Goal: Information Seeking & Learning: Learn about a topic

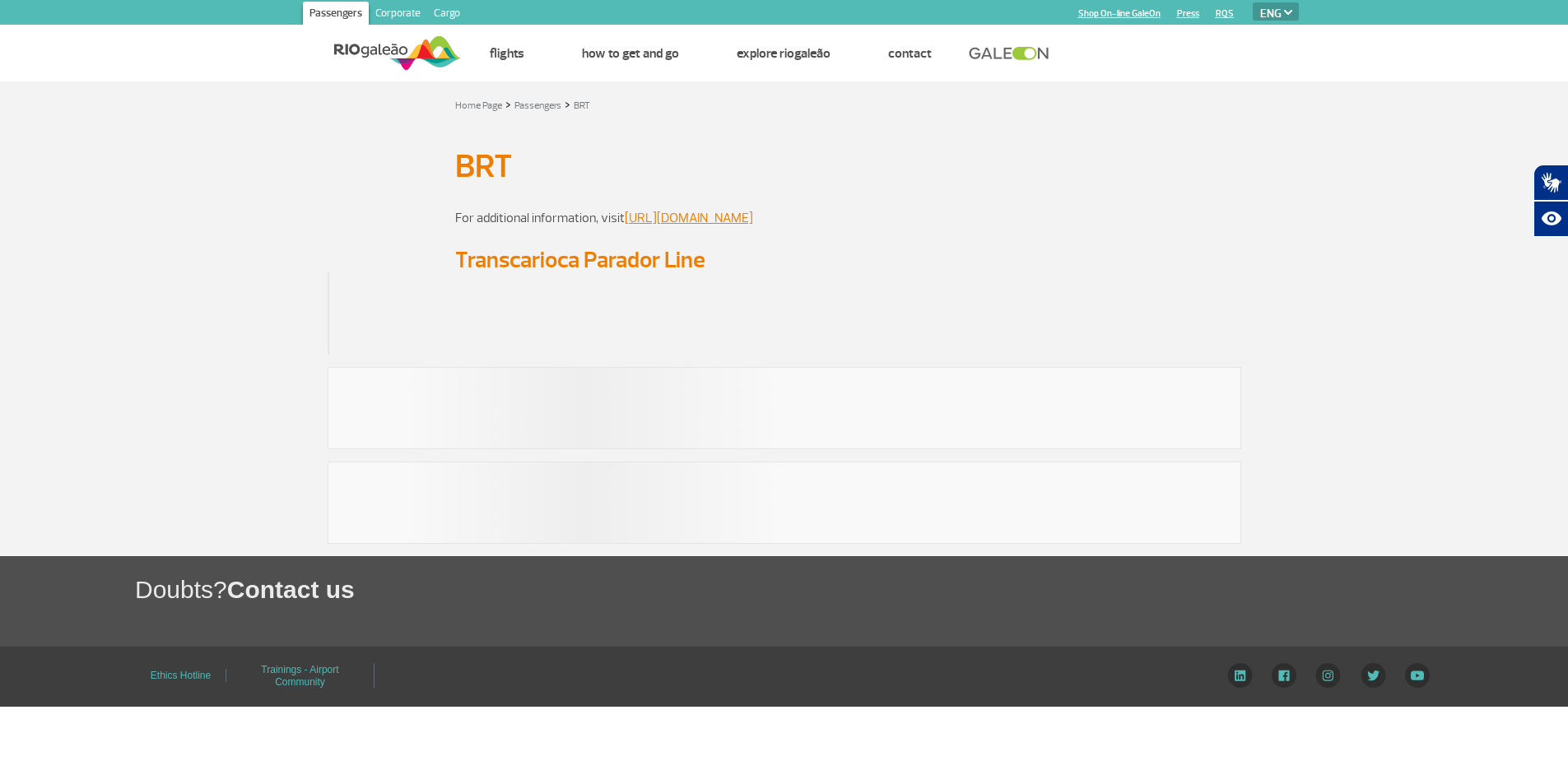
select select "en"
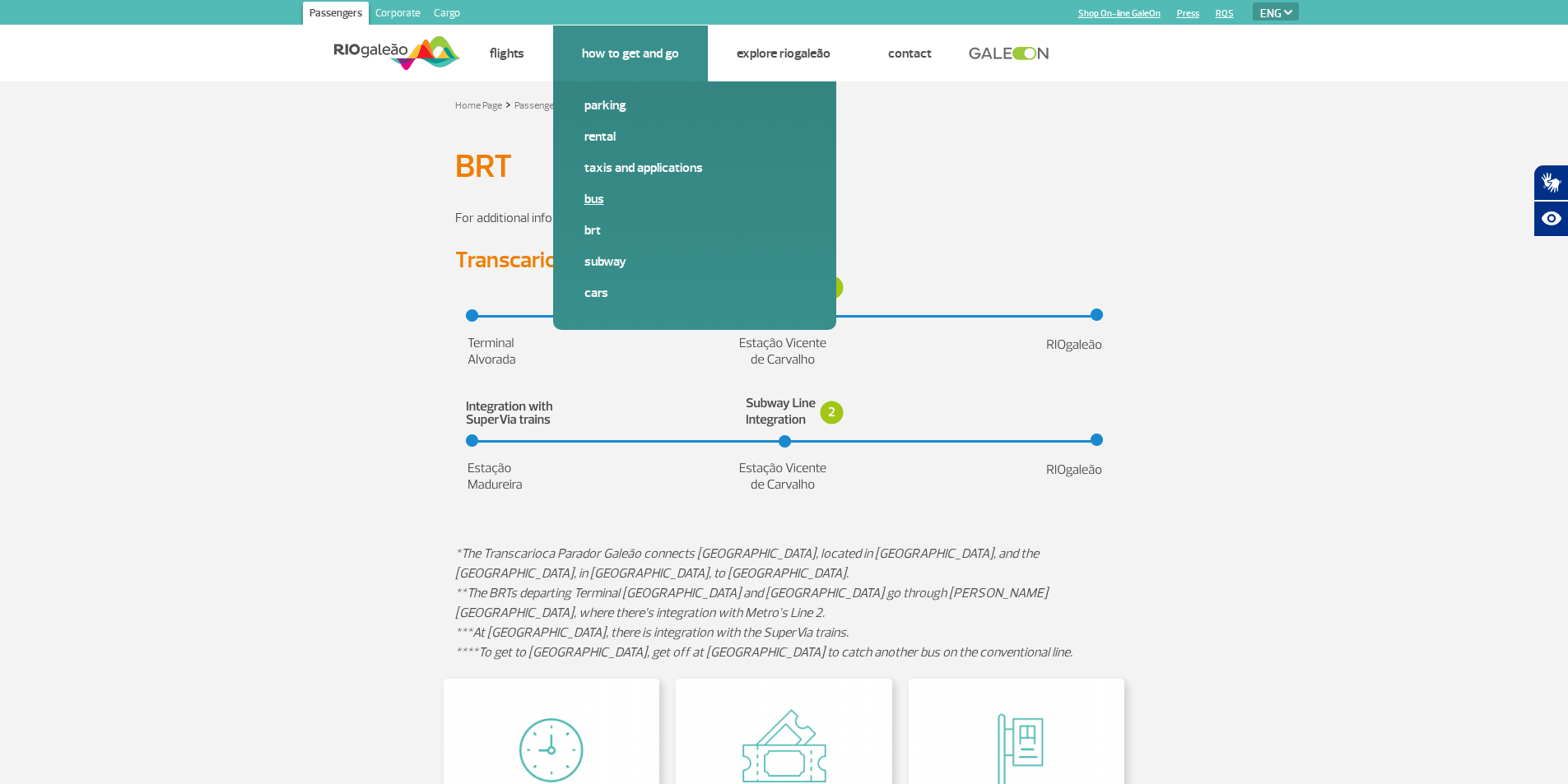
click at [593, 198] on link "Bus" at bounding box center [694, 199] width 220 height 18
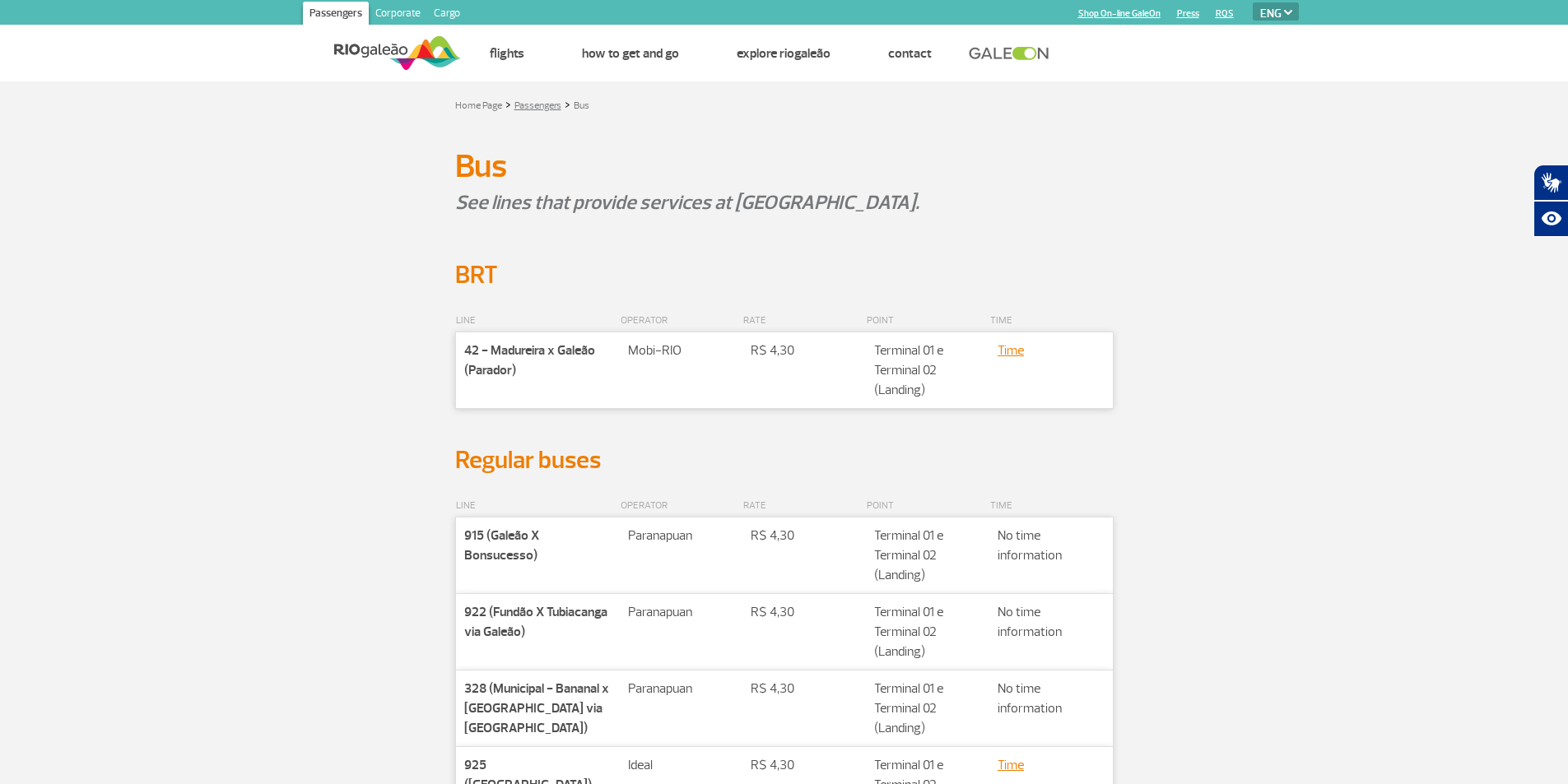
click at [530, 106] on link "Passengers" at bounding box center [538, 106] width 47 height 13
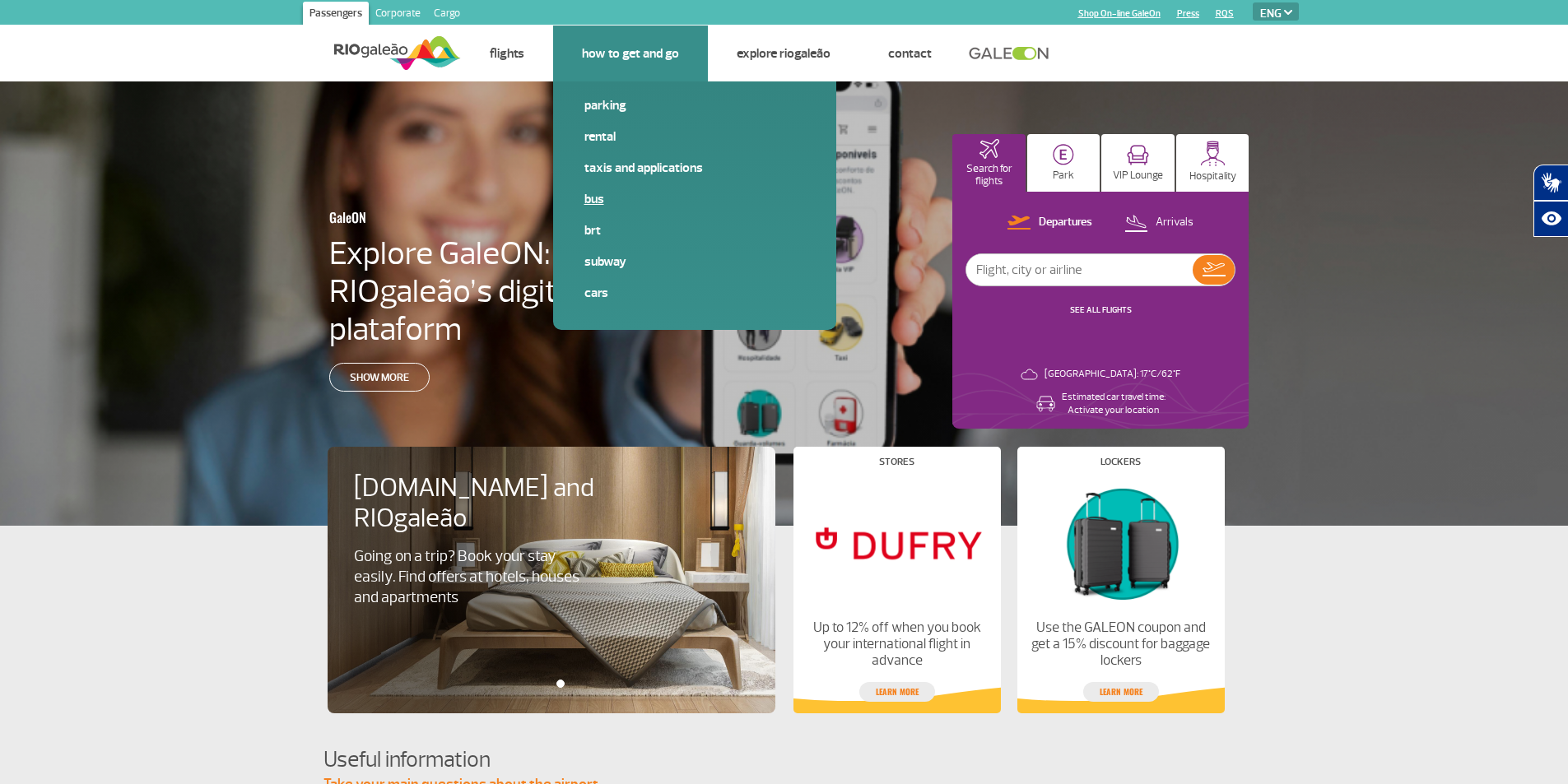
click at [593, 195] on link "Bus" at bounding box center [694, 199] width 220 height 18
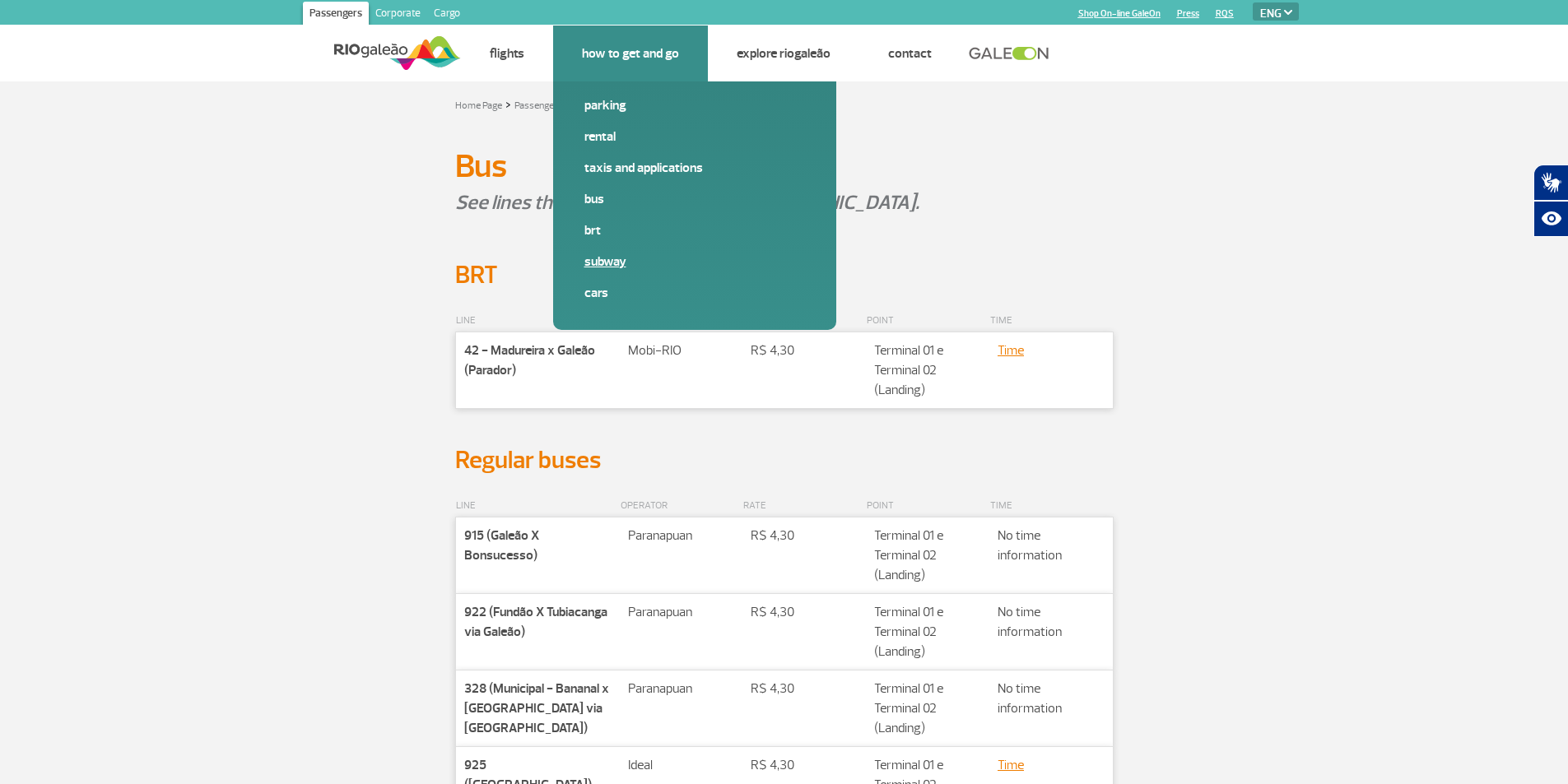
click at [603, 261] on link "Subway" at bounding box center [694, 261] width 220 height 18
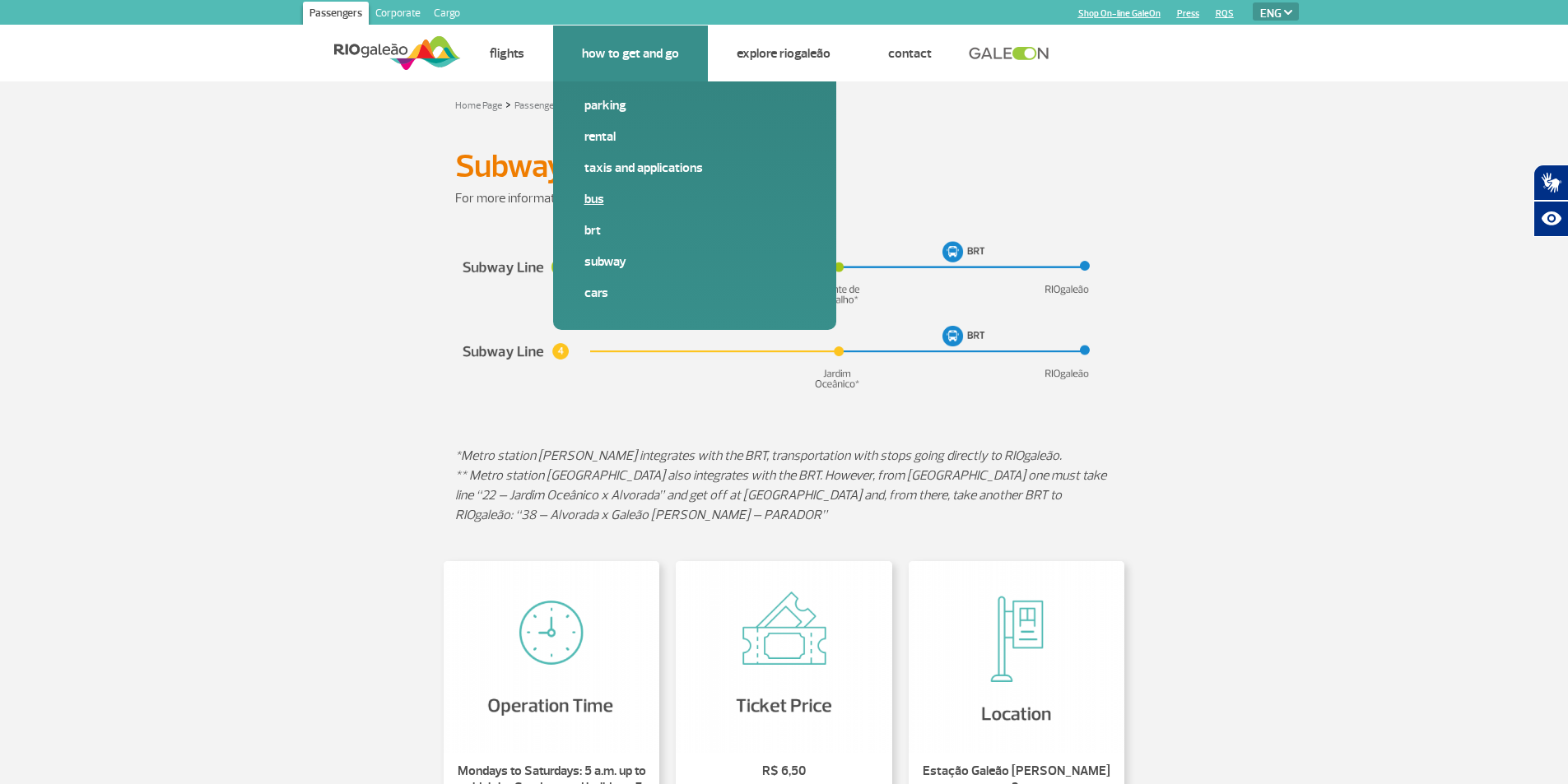
click at [593, 201] on link "Bus" at bounding box center [694, 199] width 220 height 18
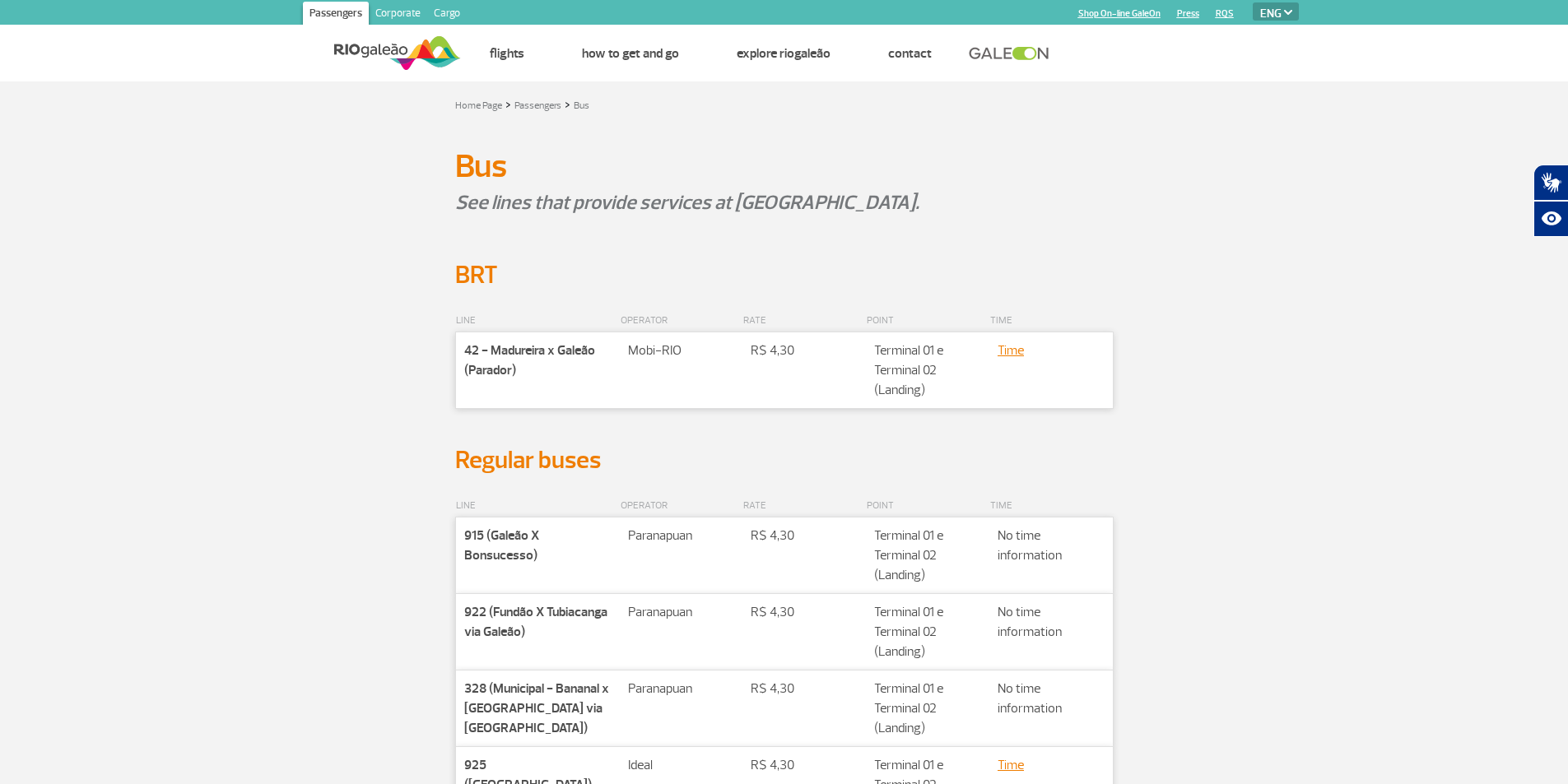
click at [1395, 322] on section "LINE OPERATOR RATE POINT TIME Companhia 42 - Madureira x Galeão (Parador) Rota …" at bounding box center [784, 368] width 1568 height 155
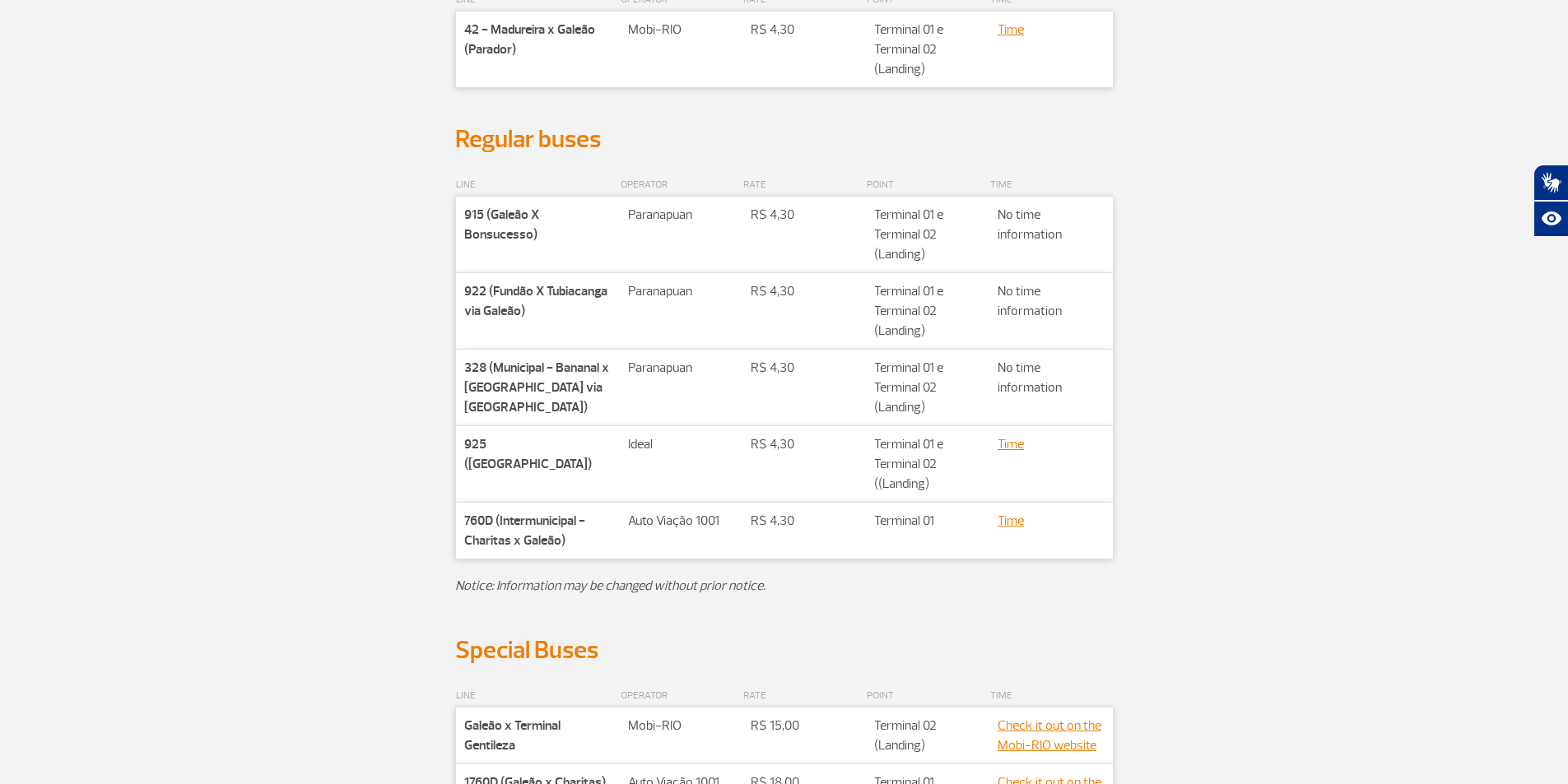
scroll to position [493, 0]
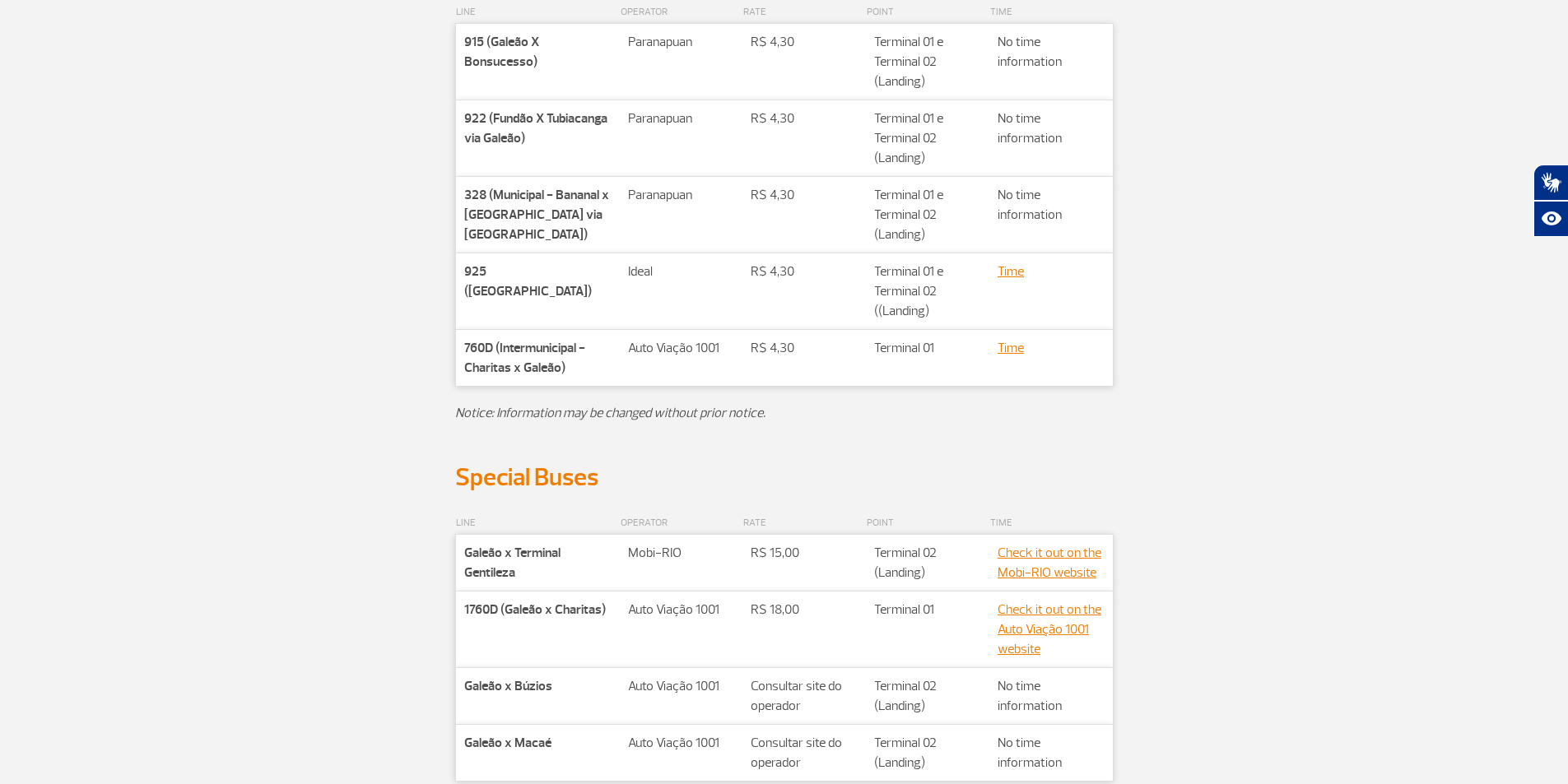
click at [1317, 343] on section "LINE OPERATOR RATE POINT TIME Companhia 915 (Galeão X Bonsucesso) Rota Paranapu…" at bounding box center [784, 221] width 1568 height 480
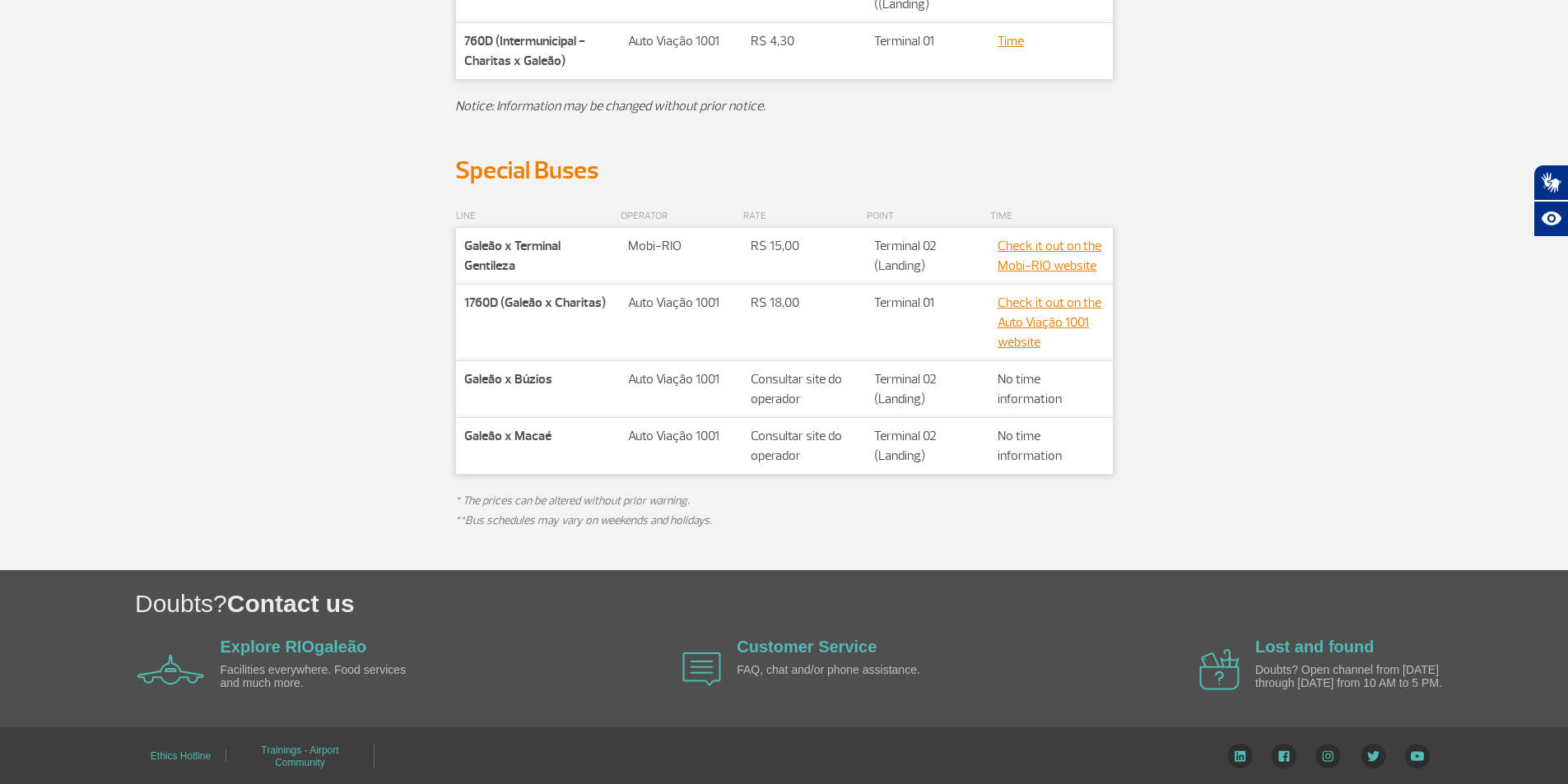
scroll to position [803, 0]
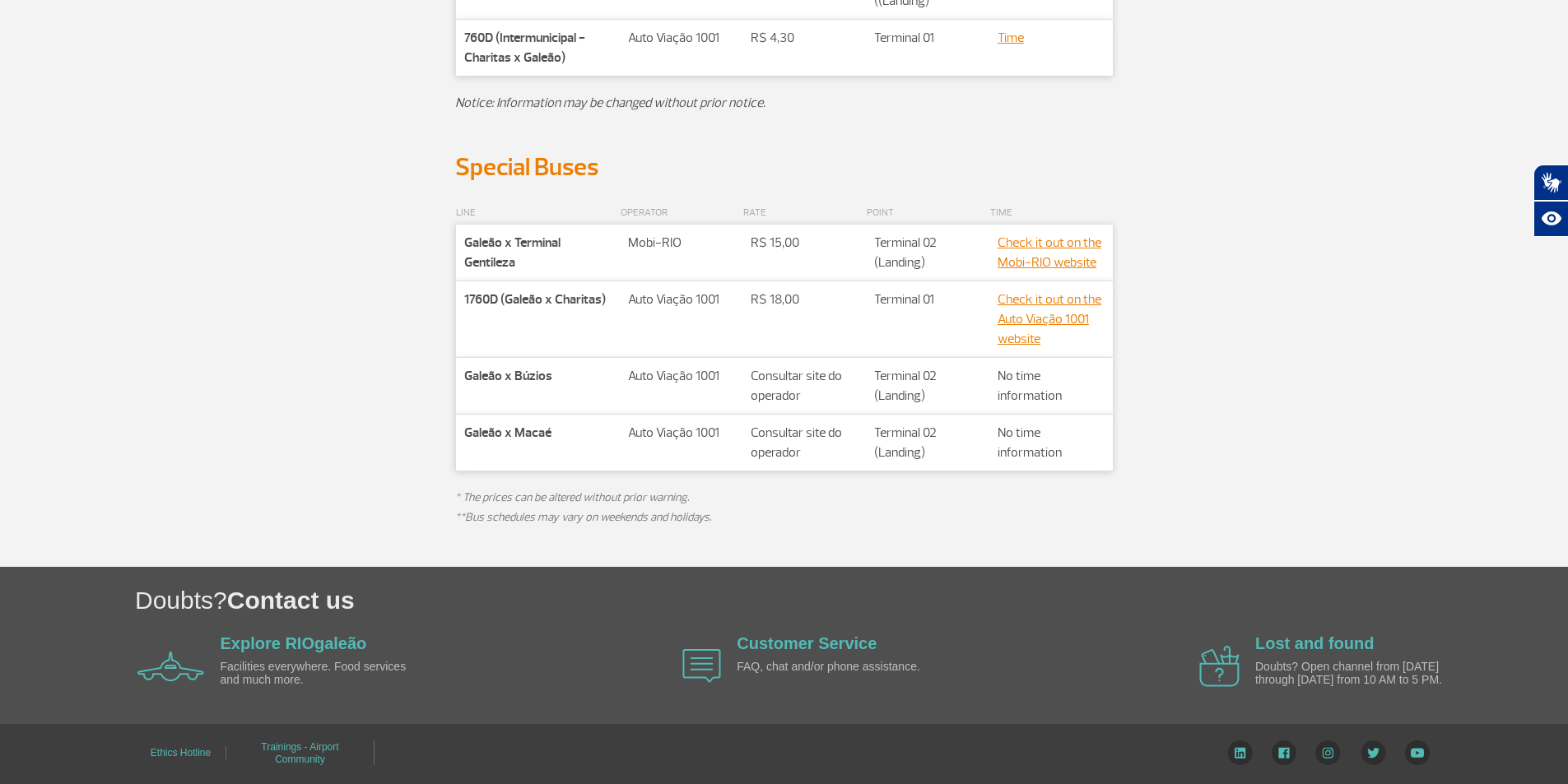
click at [1358, 458] on section "LINE OPERATOR RATE POINT TIME Companhia Galeão x Terminal Gentileza Rota Mobi-[…" at bounding box center [784, 374] width 1568 height 384
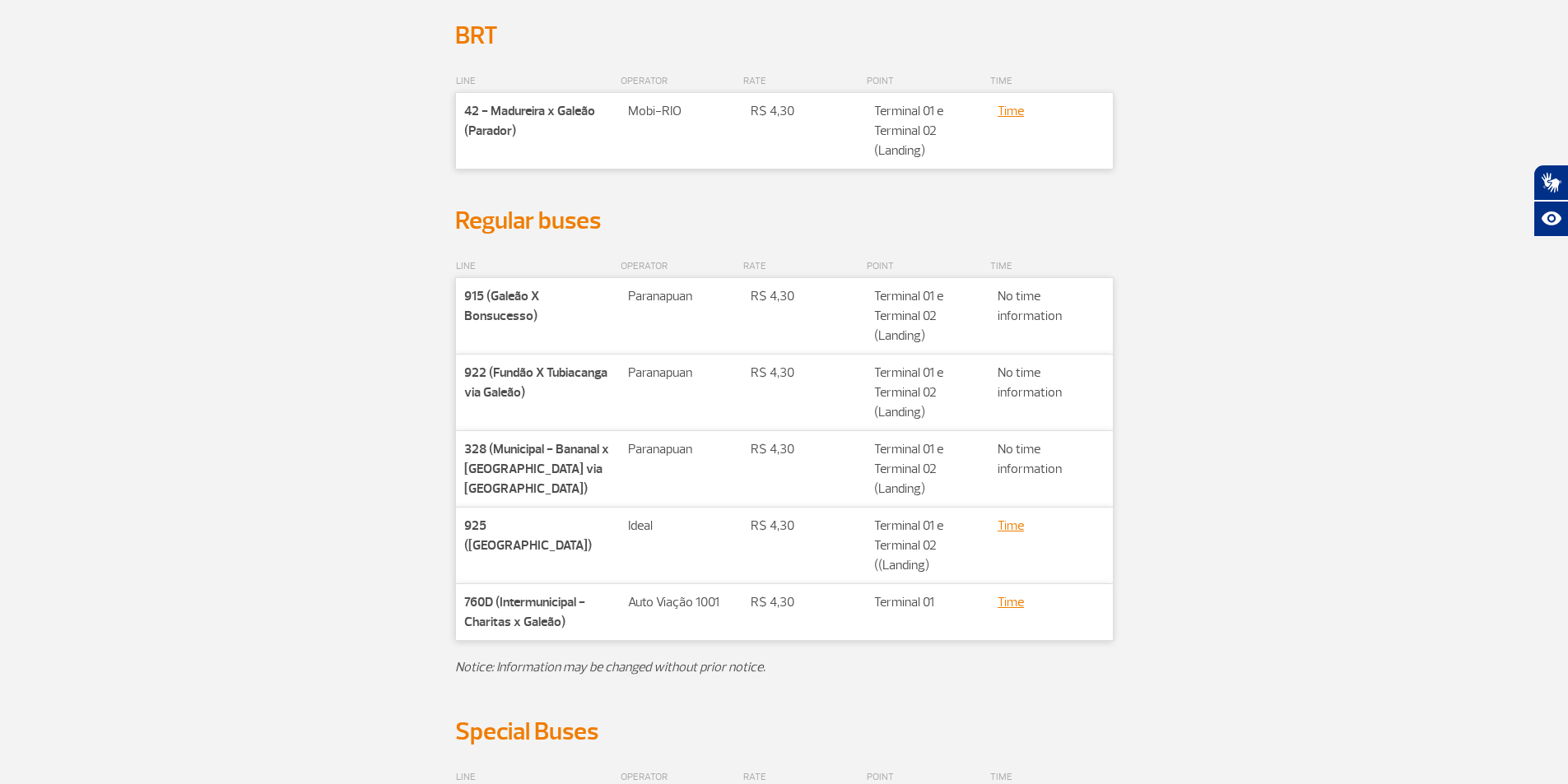
scroll to position [0, 0]
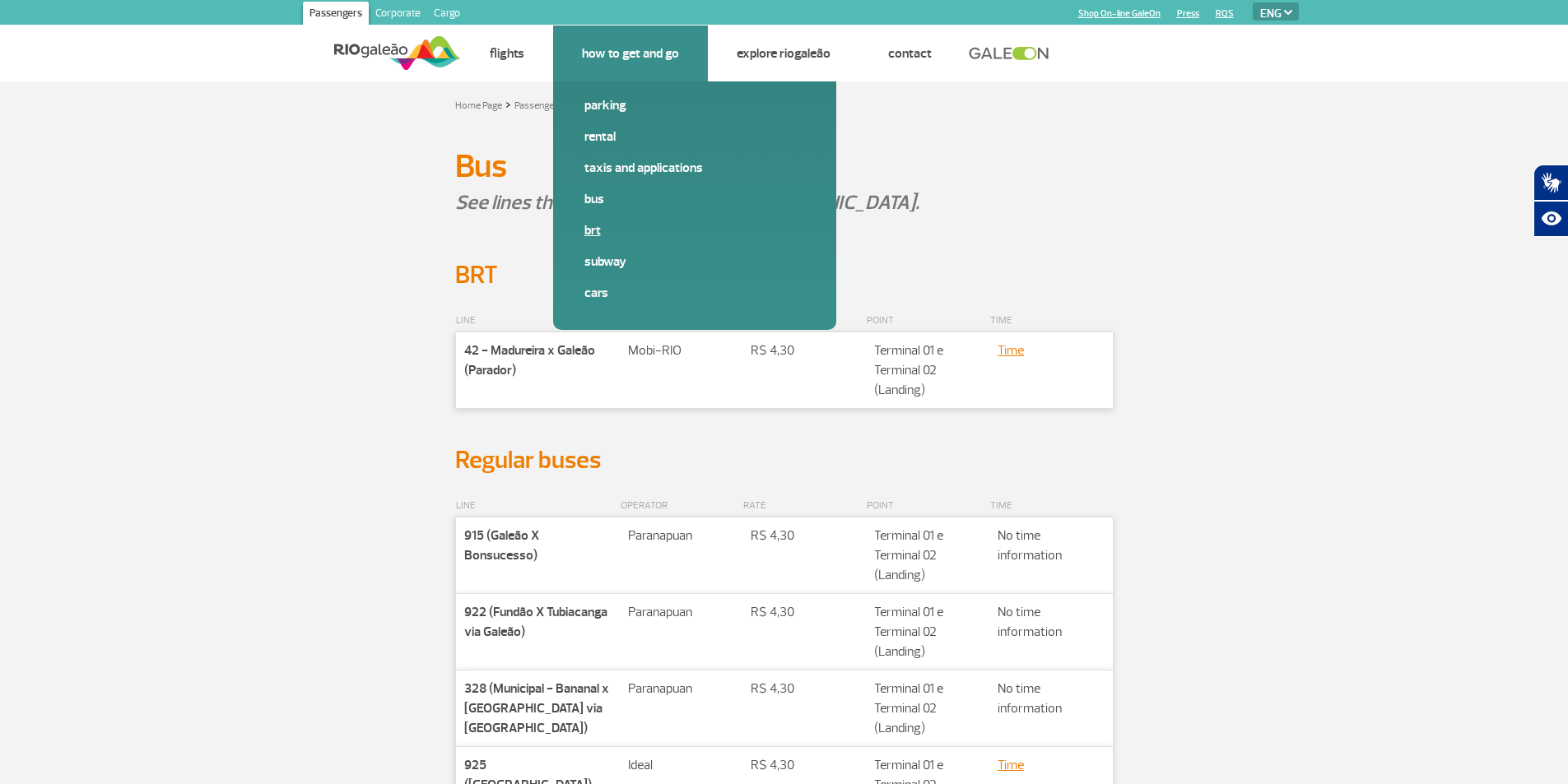
click at [593, 228] on link "BRT" at bounding box center [694, 230] width 220 height 18
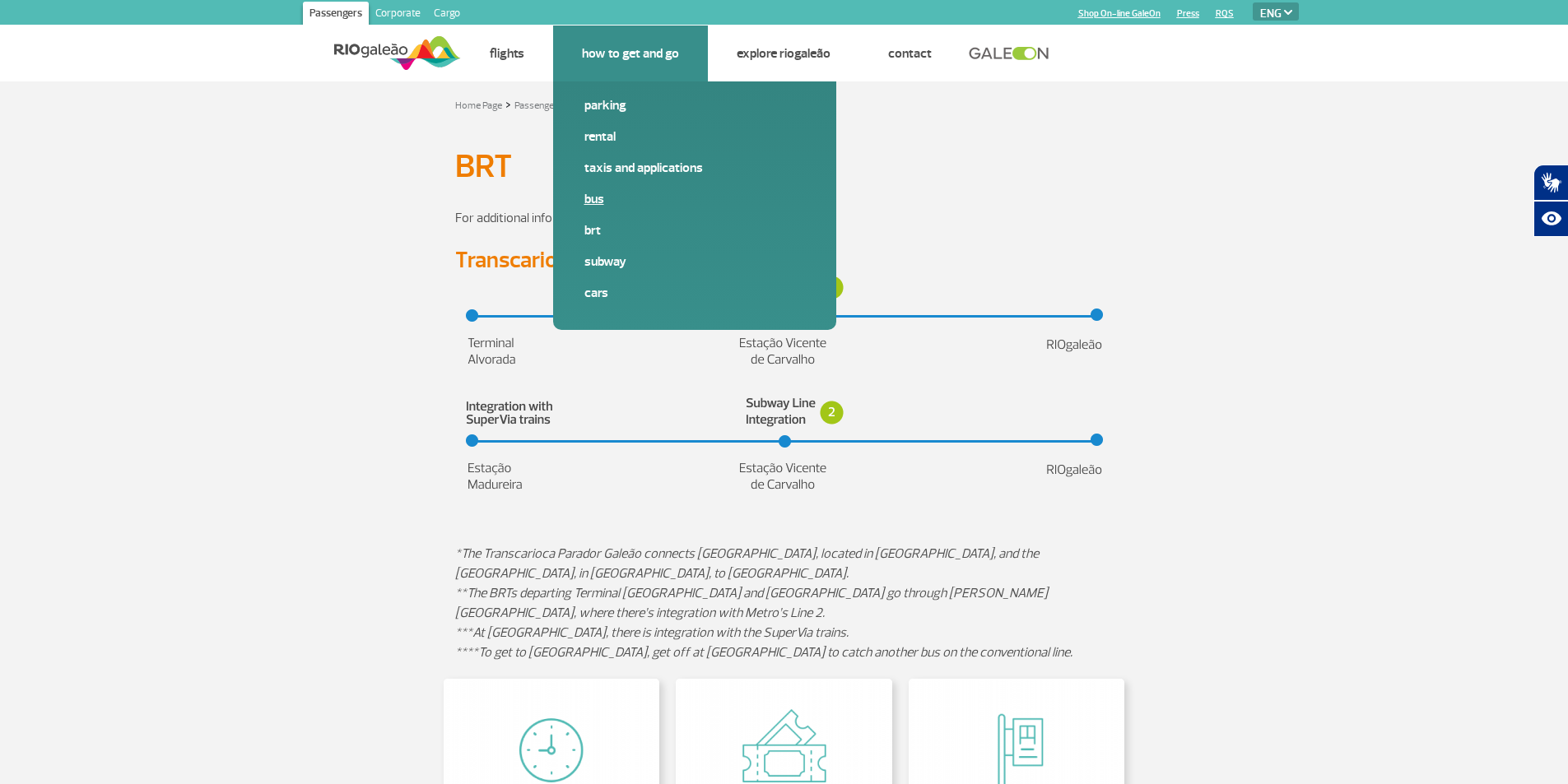
click at [598, 197] on link "Bus" at bounding box center [694, 199] width 220 height 18
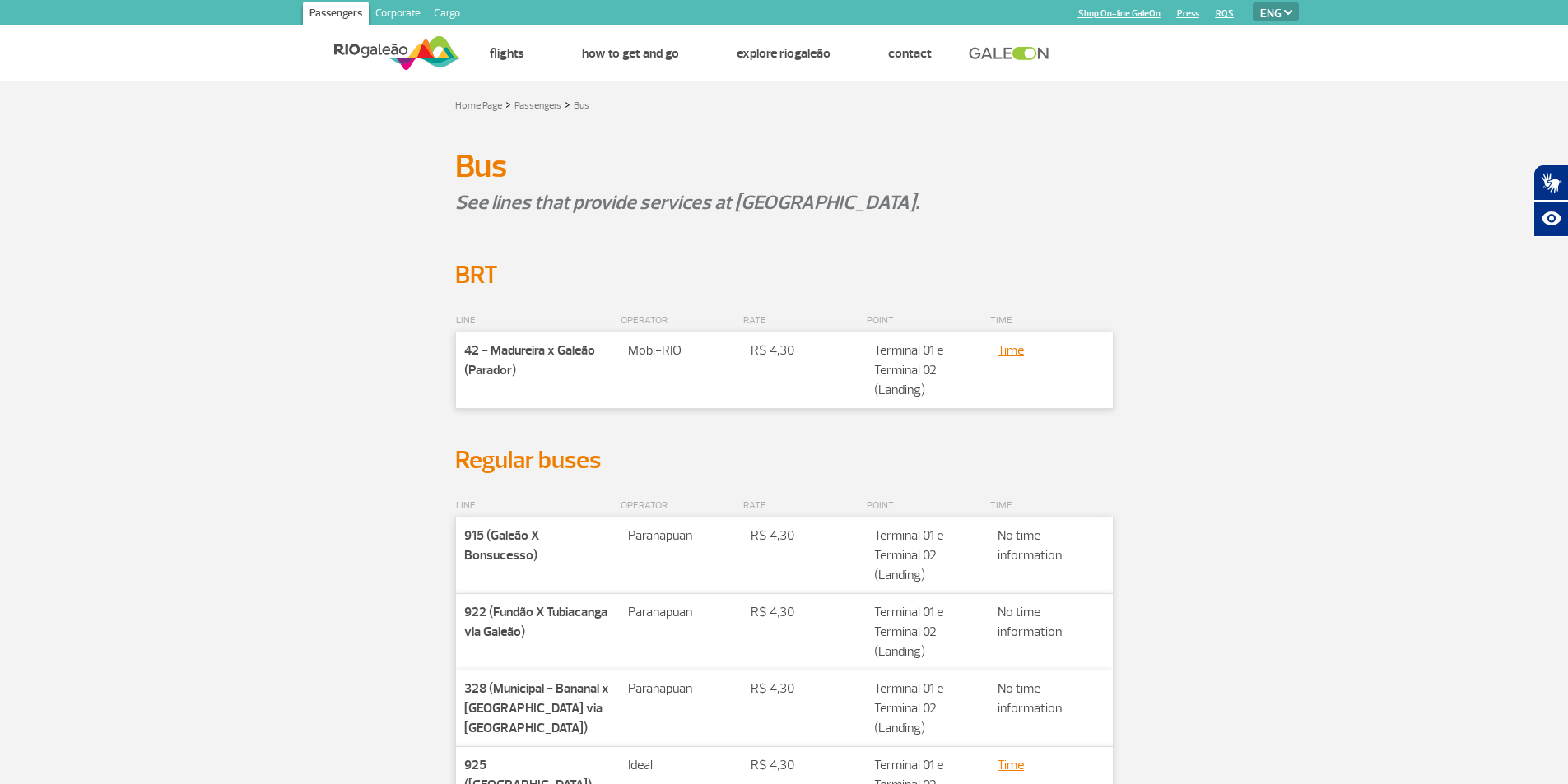
click at [1259, 307] on section "LINE OPERATOR RATE POINT TIME Companhia 42 - Madureira x Galeão (Parador) Rota …" at bounding box center [784, 368] width 1568 height 155
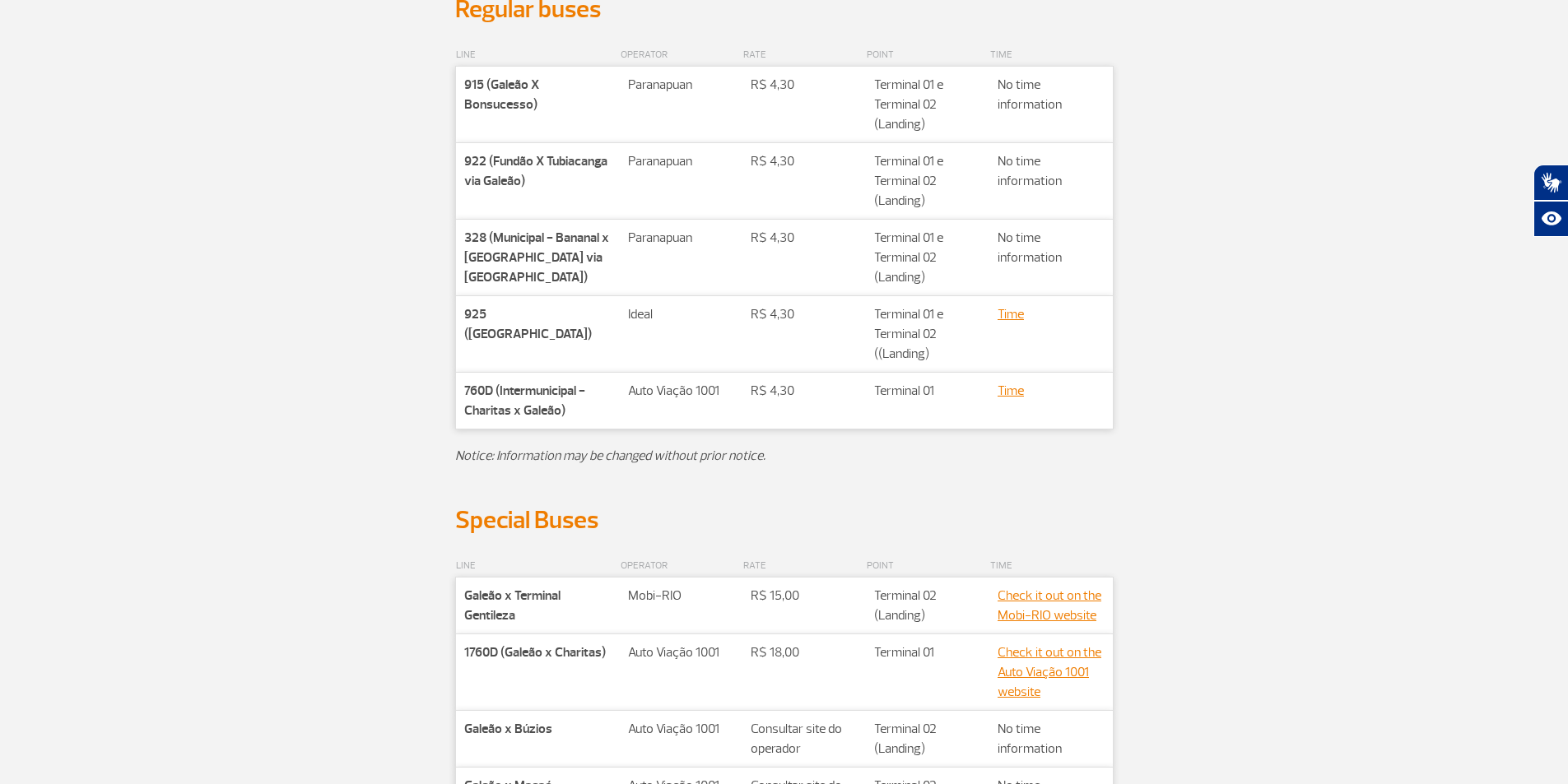
scroll to position [658, 0]
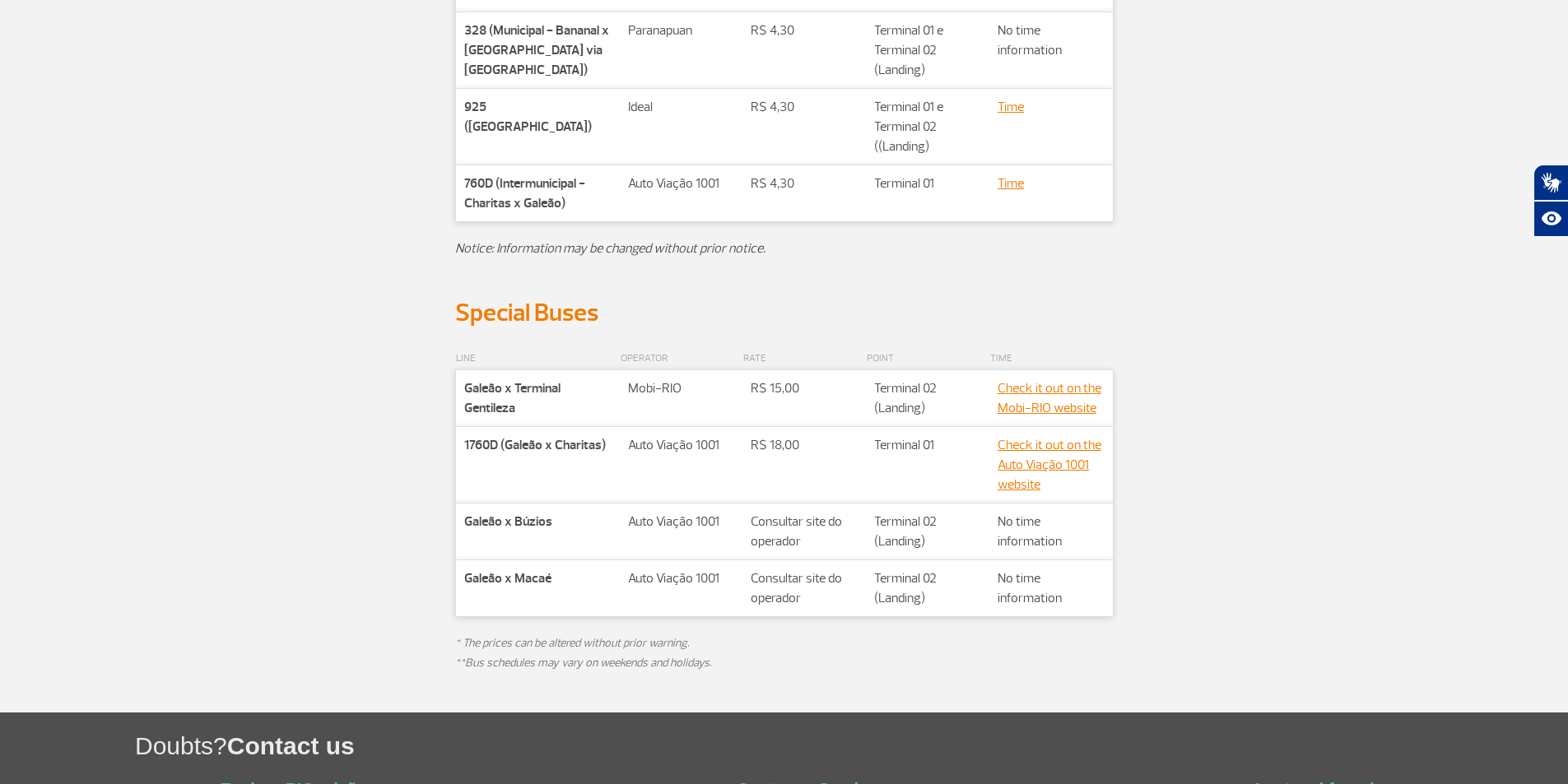
click at [1197, 307] on div "Special Buses" at bounding box center [784, 312] width 913 height 30
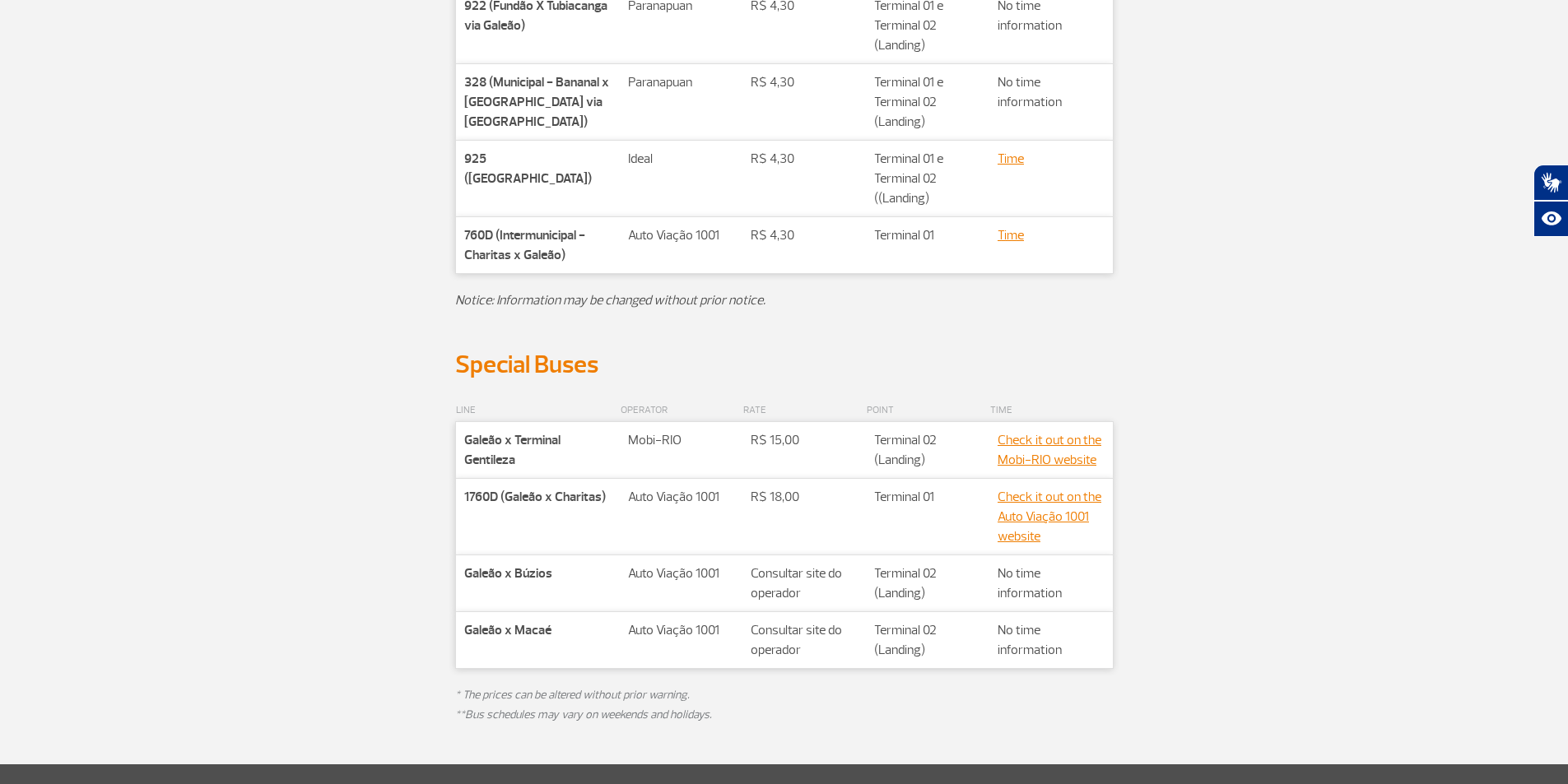
scroll to position [740, 0]
